Goal: Download file/media

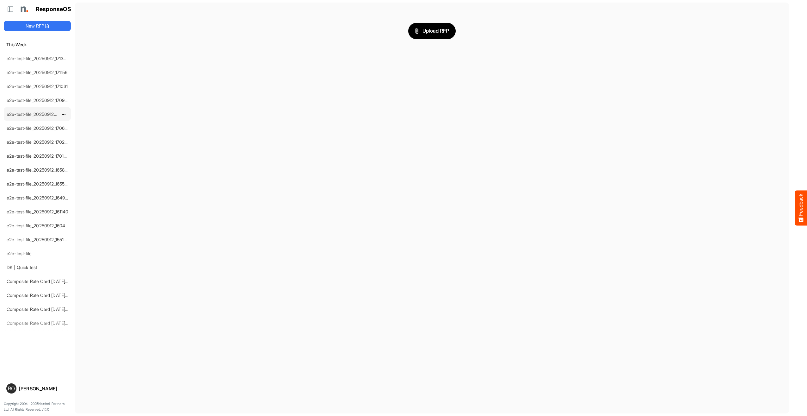
click at [39, 114] on link "e2e-test-file_20250912_170747" at bounding box center [38, 113] width 63 height 5
